Goal: Task Accomplishment & Management: Use online tool/utility

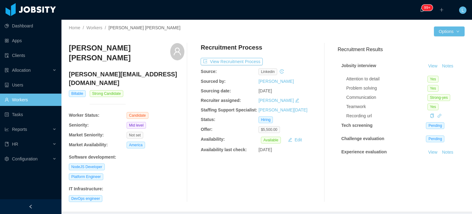
click at [101, 70] on h4 "gabriel.bragavera@gmail.com" at bounding box center [127, 78] width 116 height 17
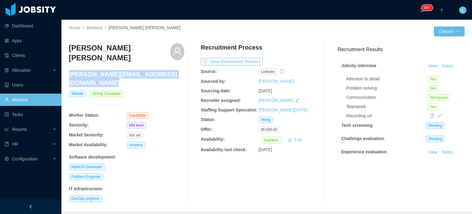
click at [101, 70] on h4 "gabriel.bragavera@gmail.com" at bounding box center [127, 78] width 116 height 17
copy h4 "gabriel.bragavera@gmail.com"
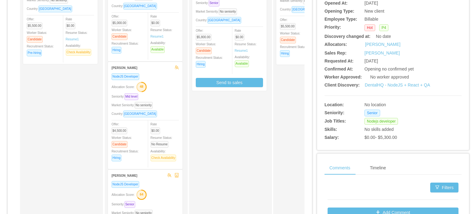
scroll to position [123, 0]
click at [382, 84] on link "DentalHQ - NodeJS + React + QA" at bounding box center [397, 84] width 65 height 5
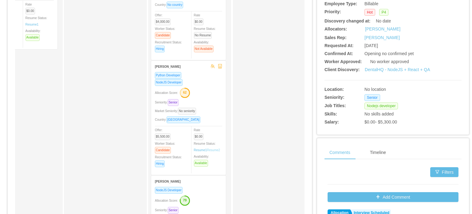
scroll to position [0, 0]
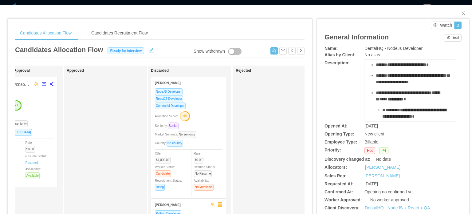
click at [214, 118] on div "Allocation Score: 49" at bounding box center [188, 116] width 67 height 10
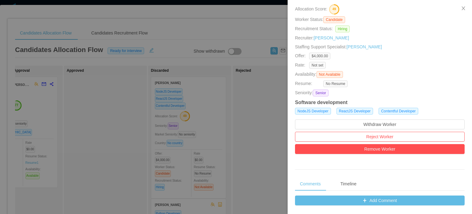
scroll to position [197, 0]
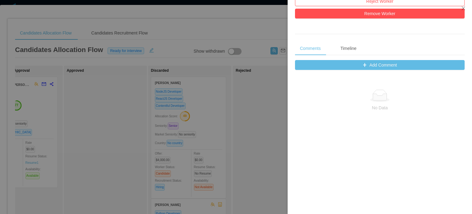
click at [222, 145] on div at bounding box center [236, 107] width 472 height 214
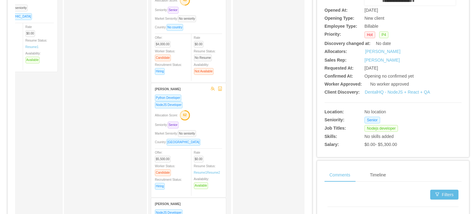
scroll to position [154, 0]
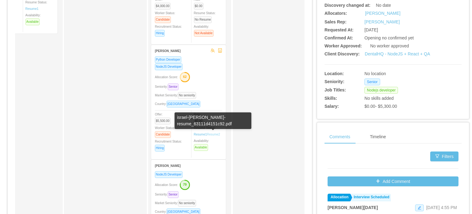
click at [211, 136] on link "Resume 2" at bounding box center [213, 134] width 13 height 5
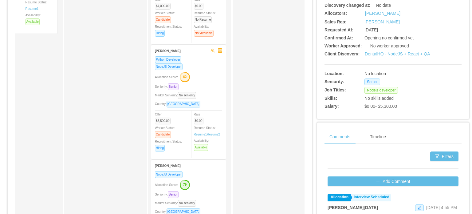
click at [209, 86] on div "Seniority: Senior" at bounding box center [188, 86] width 67 height 7
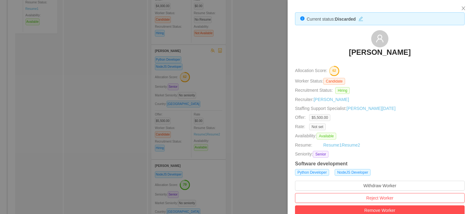
click at [230, 142] on div at bounding box center [236, 107] width 472 height 214
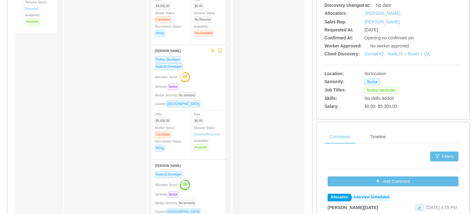
click at [210, 180] on div "Allocation Score: 79" at bounding box center [188, 184] width 67 height 10
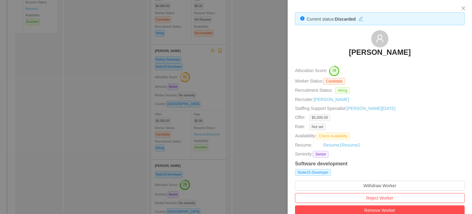
click at [255, 65] on div at bounding box center [236, 107] width 472 height 214
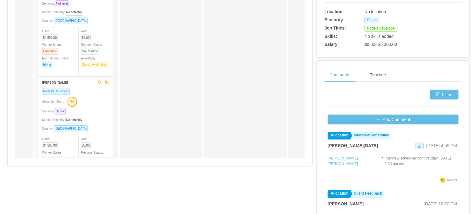
scroll to position [62, 0]
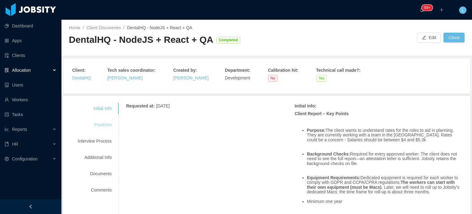
click at [103, 125] on div "Positions" at bounding box center [94, 124] width 49 height 11
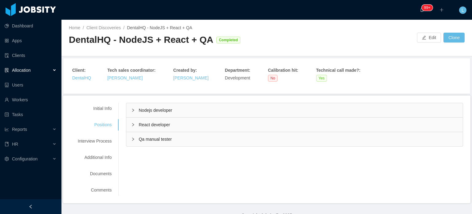
click at [145, 112] on span "Nodejs developer" at bounding box center [156, 110] width 34 height 5
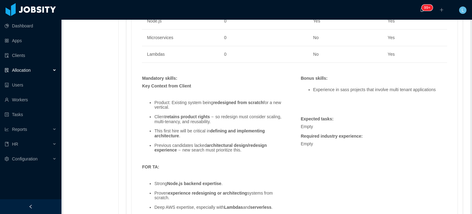
scroll to position [369, 0]
drag, startPoint x: 152, startPoint y: 102, endPoint x: 223, endPoint y: 122, distance: 73.6
click at [223, 122] on ul "Product: Existing system being redesigned from scratch for a new vertical. Clie…" at bounding box center [215, 126] width 146 height 61
copy ul "Product: Existing system being redesigned from scratch for a new vertical. Clie…"
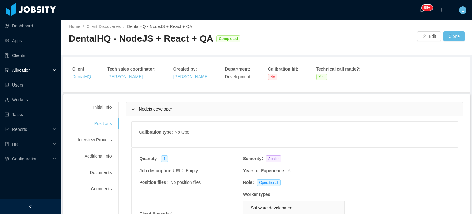
scroll to position [0, 0]
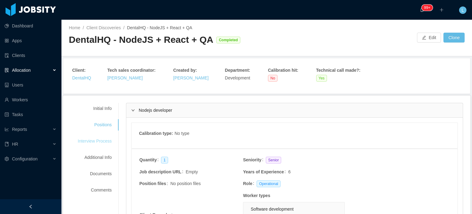
click at [99, 144] on div "Interview Process" at bounding box center [94, 140] width 49 height 11
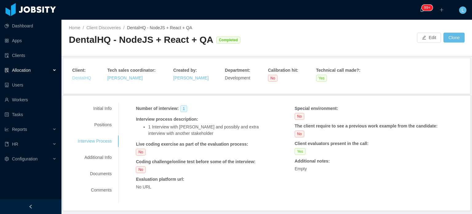
click at [84, 75] on link "DentalHQ" at bounding box center [81, 77] width 19 height 5
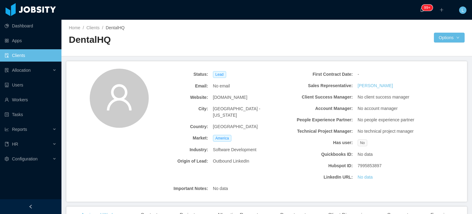
click at [230, 96] on span "dentalhq.com" at bounding box center [230, 97] width 34 height 6
click at [229, 96] on span "dentalhq.com" at bounding box center [230, 97] width 34 height 6
copy span "dentalhq.com"
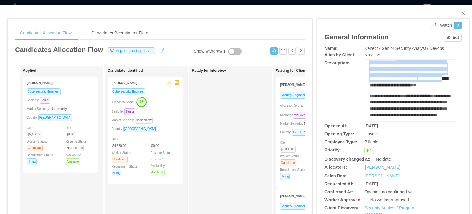
scroll to position [31, 0]
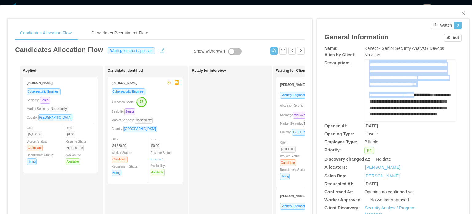
drag, startPoint x: 368, startPoint y: 82, endPoint x: 439, endPoint y: 101, distance: 73.2
copy div "**********"
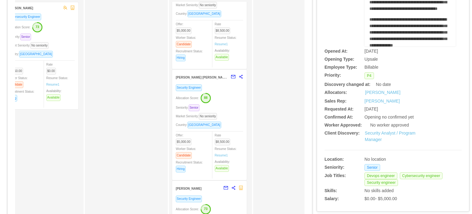
scroll to position [0, 0]
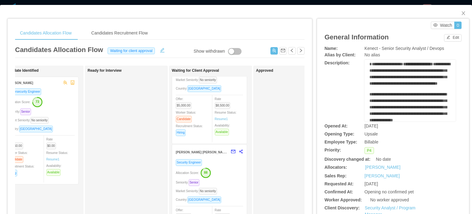
click at [390, 85] on span "**********" at bounding box center [410, 74] width 81 height 24
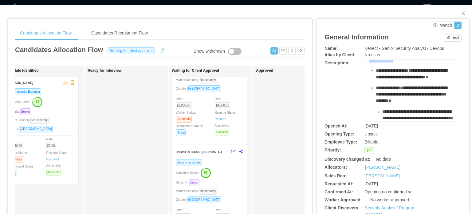
scroll to position [123, 0]
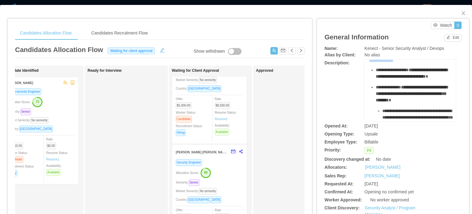
drag, startPoint x: 367, startPoint y: 77, endPoint x: 422, endPoint y: 96, distance: 58.1
click at [422, 96] on div "**********" at bounding box center [411, 169] width 82 height 446
copy div "**********"
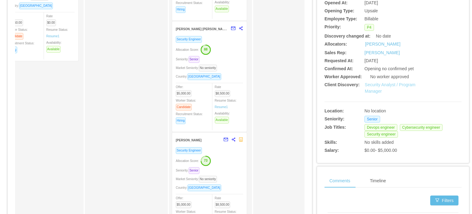
click at [371, 85] on link "Security Analyst / Program Manager" at bounding box center [390, 87] width 51 height 11
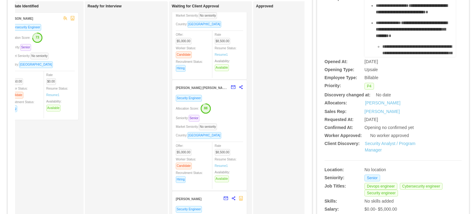
scroll to position [0, 0]
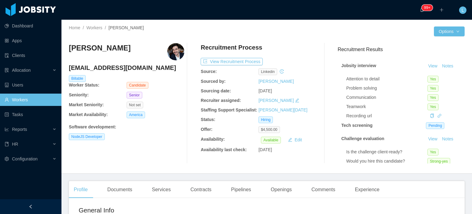
click at [134, 66] on h4 "[EMAIL_ADDRESS][DOMAIN_NAME]" at bounding box center [127, 67] width 116 height 9
click at [134, 66] on h4 "rmoreiradematos@gmail.com" at bounding box center [127, 67] width 116 height 9
copy h4 "rmoreiradematos@gmail.com"
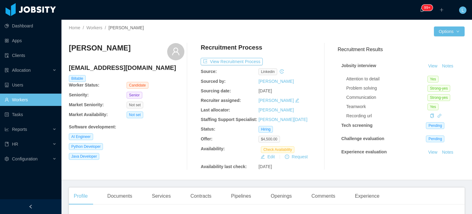
click at [132, 67] on h4 "[EMAIL_ADDRESS][DOMAIN_NAME]" at bounding box center [127, 67] width 116 height 9
copy h4 "[EMAIL_ADDRESS][DOMAIN_NAME]"
click at [242, 61] on button "View Recruitment Process" at bounding box center [232, 61] width 62 height 7
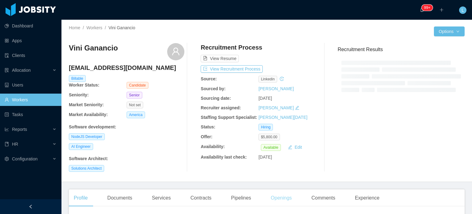
click at [284, 199] on div "Openings" at bounding box center [281, 197] width 31 height 17
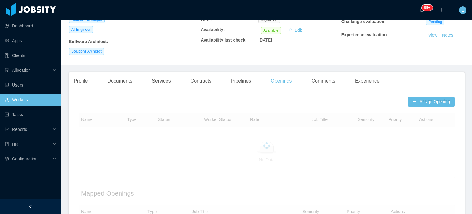
scroll to position [123, 0]
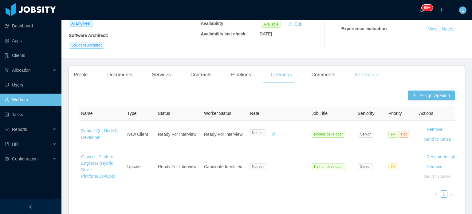
click at [364, 77] on div "Experience" at bounding box center [367, 74] width 34 height 17
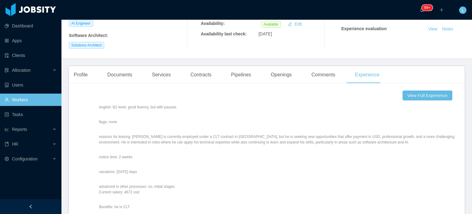
scroll to position [61, 0]
drag, startPoint x: 116, startPoint y: 171, endPoint x: 144, endPoint y: 174, distance: 28.7
click at [144, 174] on div "Prehiring Notes: Mer joined the call and apologized. Vini had a situation with …" at bounding box center [277, 189] width 356 height 243
copy p "November 8 days"
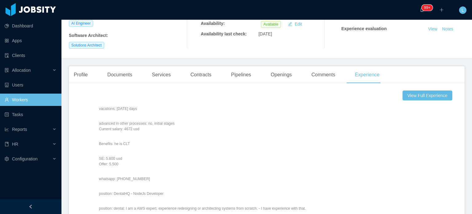
scroll to position [123, 0]
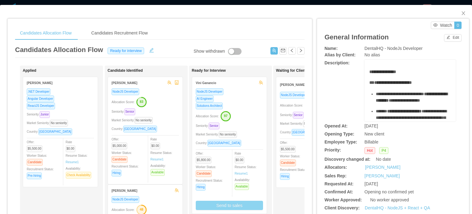
click at [240, 204] on button "Send to sales" at bounding box center [229, 204] width 67 height 9
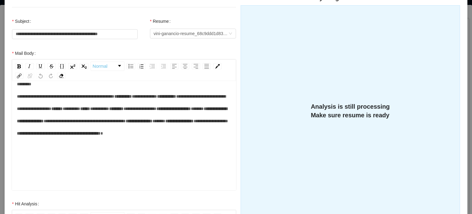
scroll to position [31, 0]
drag, startPoint x: 59, startPoint y: 153, endPoint x: 69, endPoint y: 154, distance: 9.5
click at [191, 111] on span "*****" at bounding box center [197, 108] width 13 height 4
drag, startPoint x: 53, startPoint y: 177, endPoint x: 65, endPoint y: 178, distance: 12.7
click at [152, 123] on span "*****" at bounding box center [158, 121] width 13 height 4
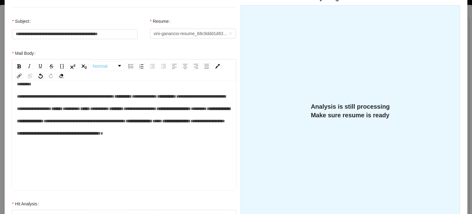
click at [112, 145] on div "**********" at bounding box center [124, 115] width 215 height 74
drag, startPoint x: 56, startPoint y: 160, endPoint x: 95, endPoint y: 162, distance: 39.4
click at [95, 152] on div "**********" at bounding box center [124, 115] width 215 height 74
click at [158, 152] on div "**********" at bounding box center [124, 115] width 215 height 74
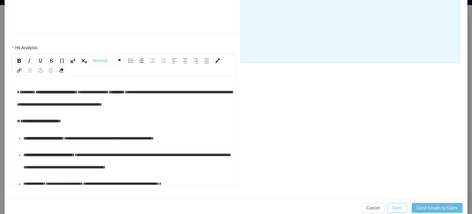
scroll to position [226, 0]
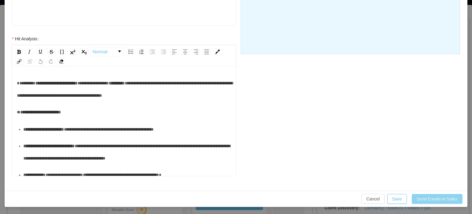
click at [433, 196] on button "Send Emails to Sales" at bounding box center [437, 199] width 51 height 10
